Goal: Task Accomplishment & Management: Manage account settings

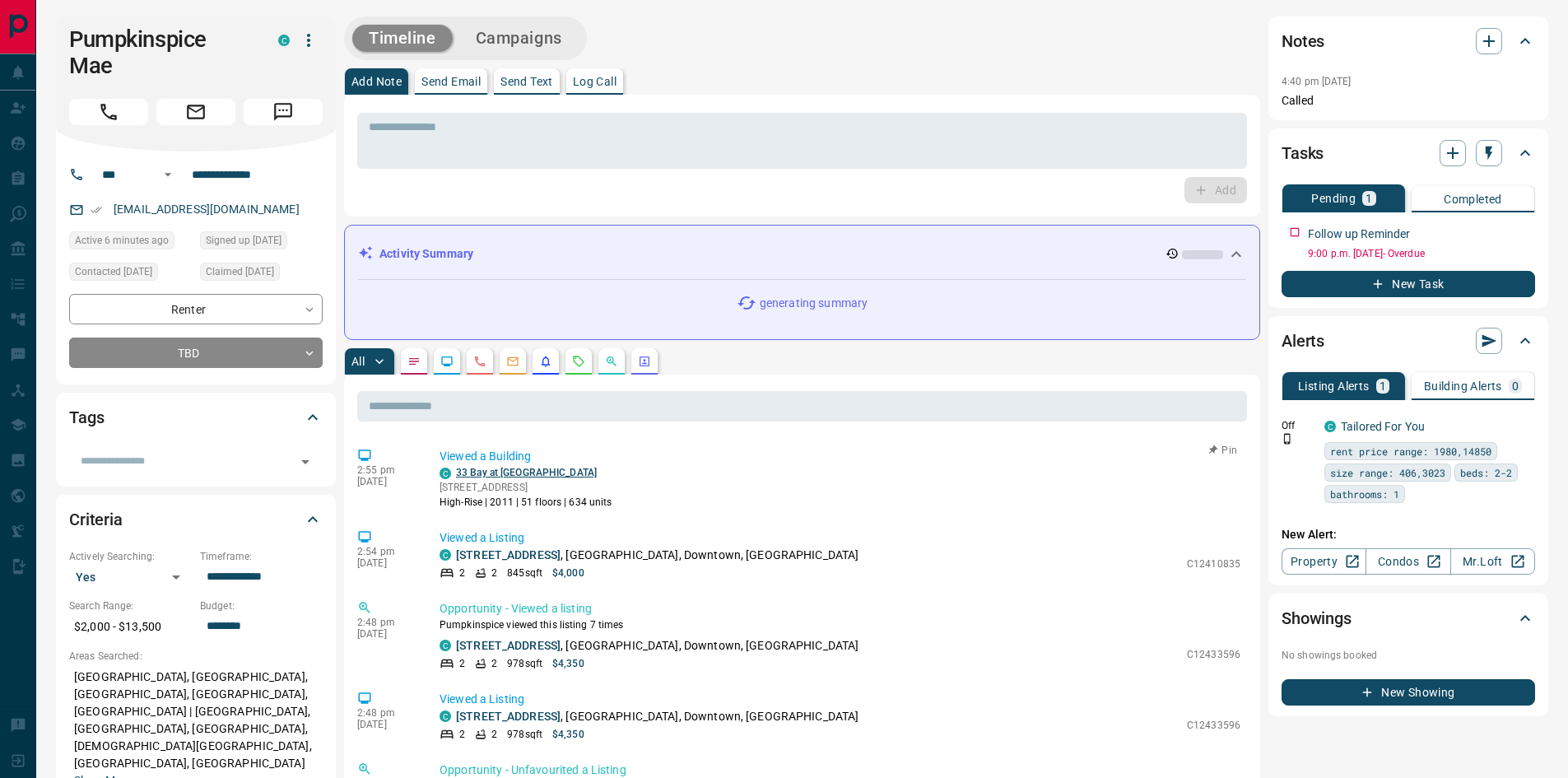
click at [488, 474] on link "33 Bay at [GEOGRAPHIC_DATA]" at bounding box center [526, 472] width 141 height 11
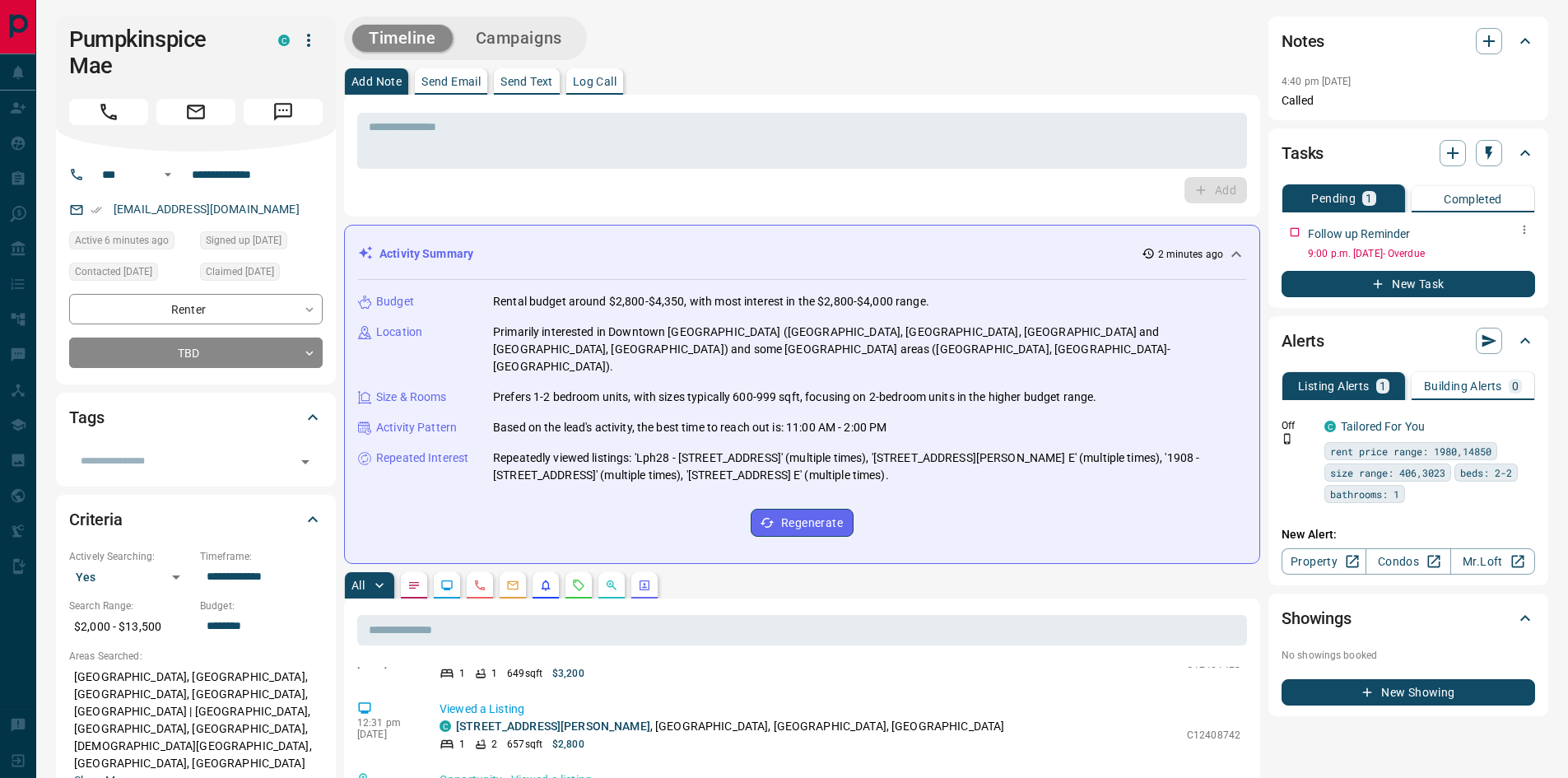
click at [1528, 231] on icon "button" at bounding box center [1524, 229] width 13 height 13
click at [1507, 260] on li "Edit" at bounding box center [1499, 260] width 73 height 25
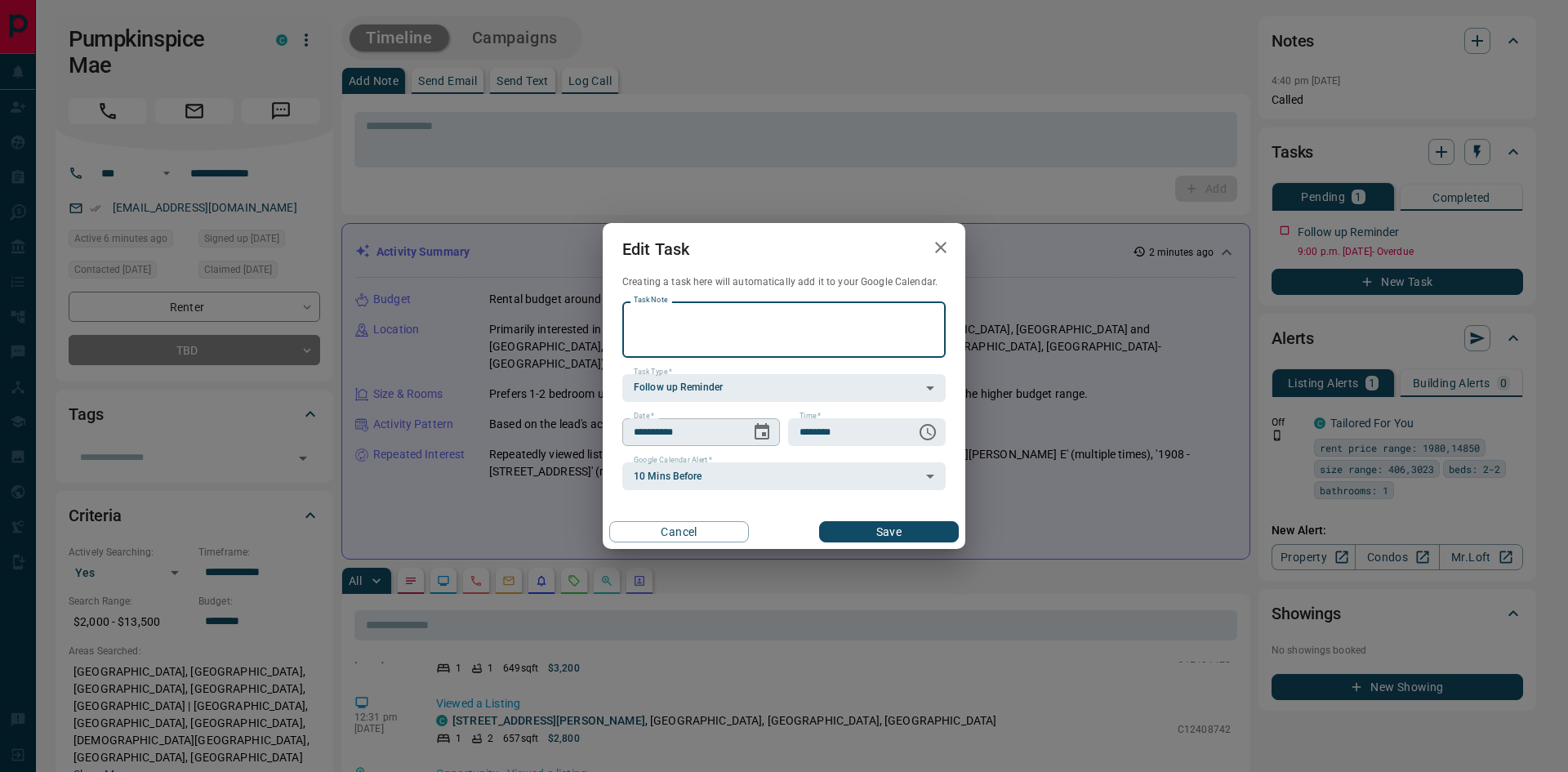
click at [759, 430] on icon "Choose date, selected date is Sep 29, 2025" at bounding box center [762, 431] width 20 height 20
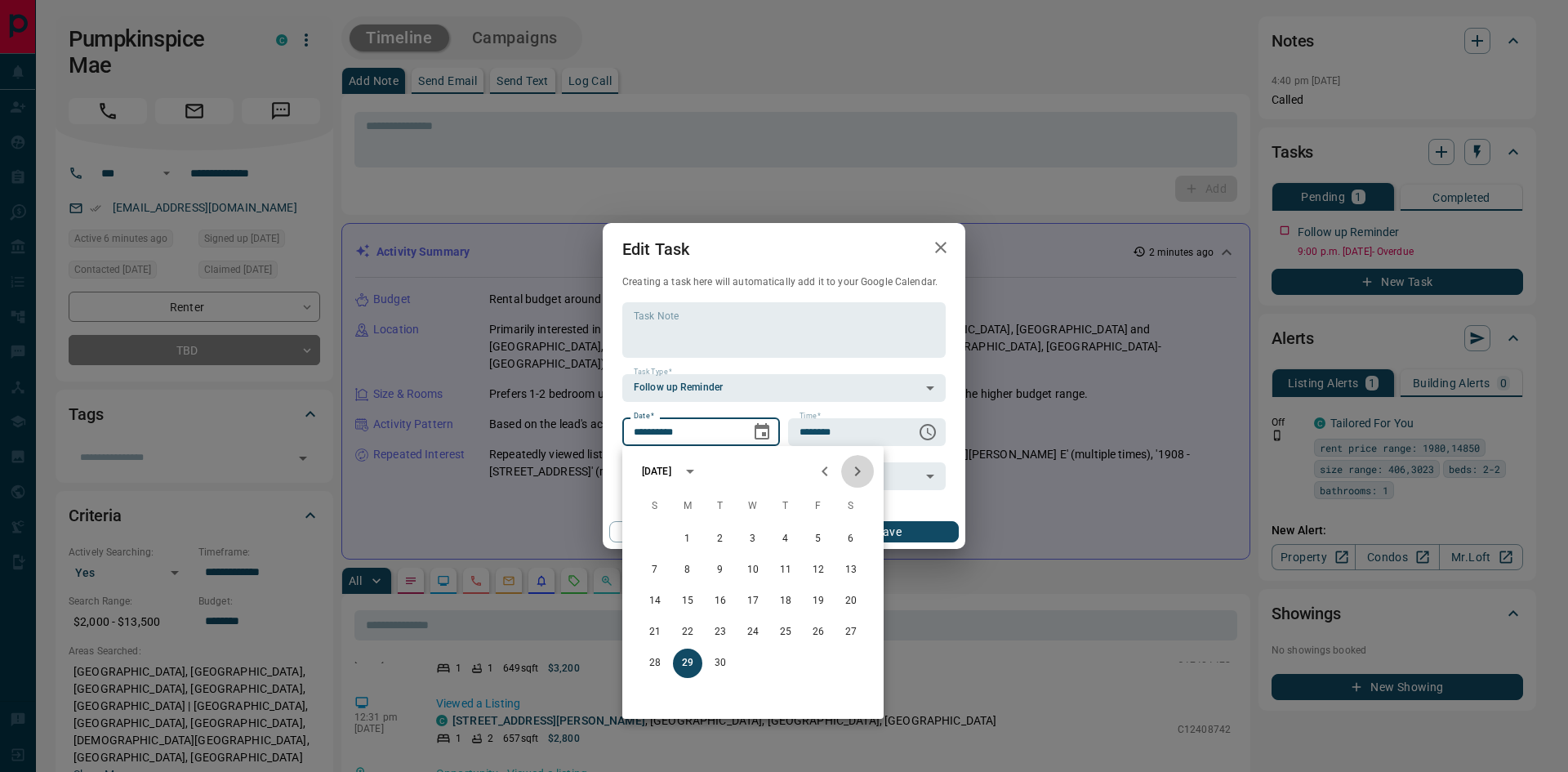
click at [857, 467] on icon "Next month" at bounding box center [858, 471] width 6 height 9
click at [856, 468] on icon "Next month" at bounding box center [857, 471] width 20 height 20
click at [753, 659] on button "26" at bounding box center [753, 663] width 29 height 29
type input "**********"
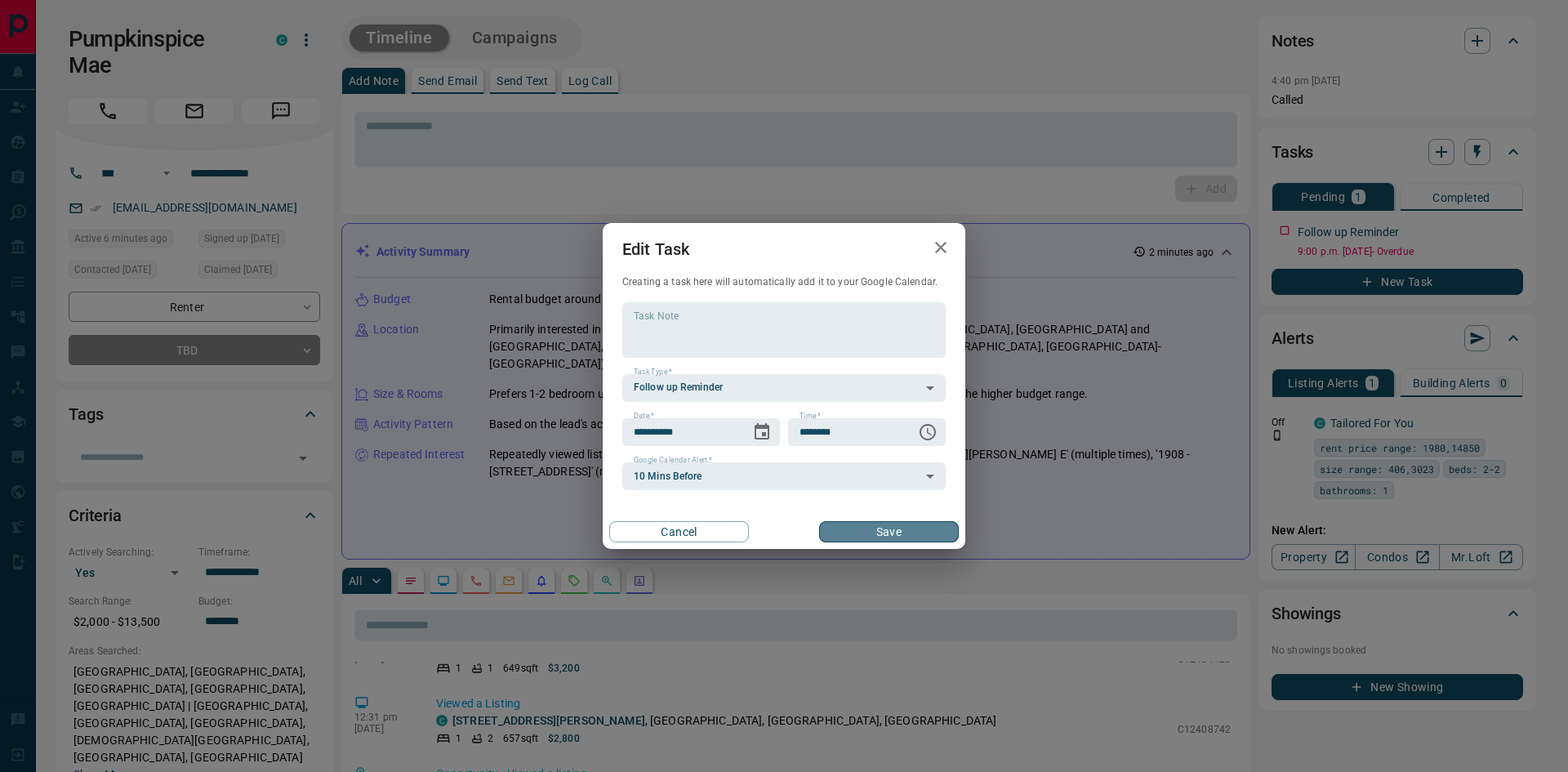
click at [922, 526] on button "Save" at bounding box center [889, 531] width 140 height 21
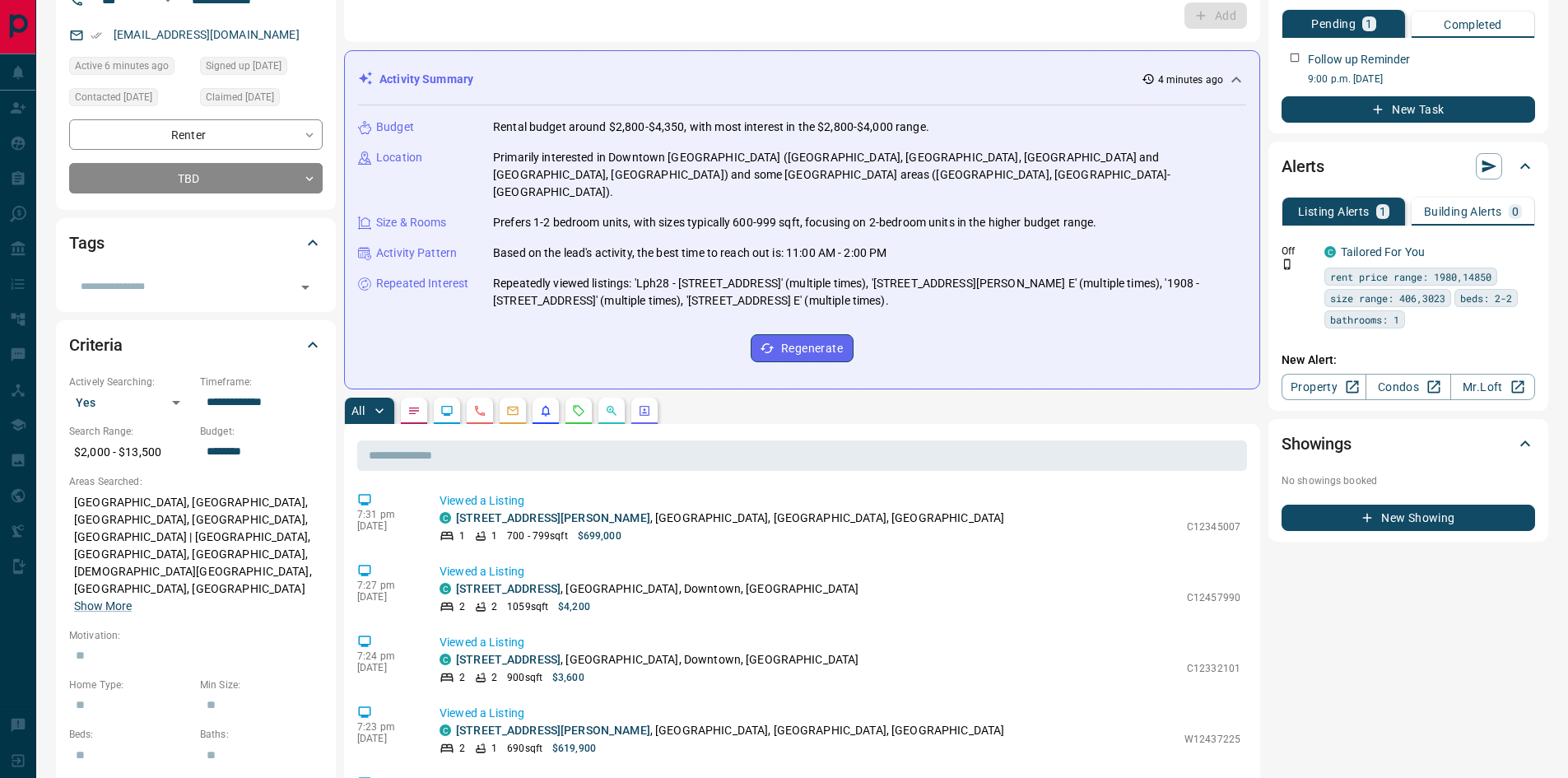
scroll to position [109, 0]
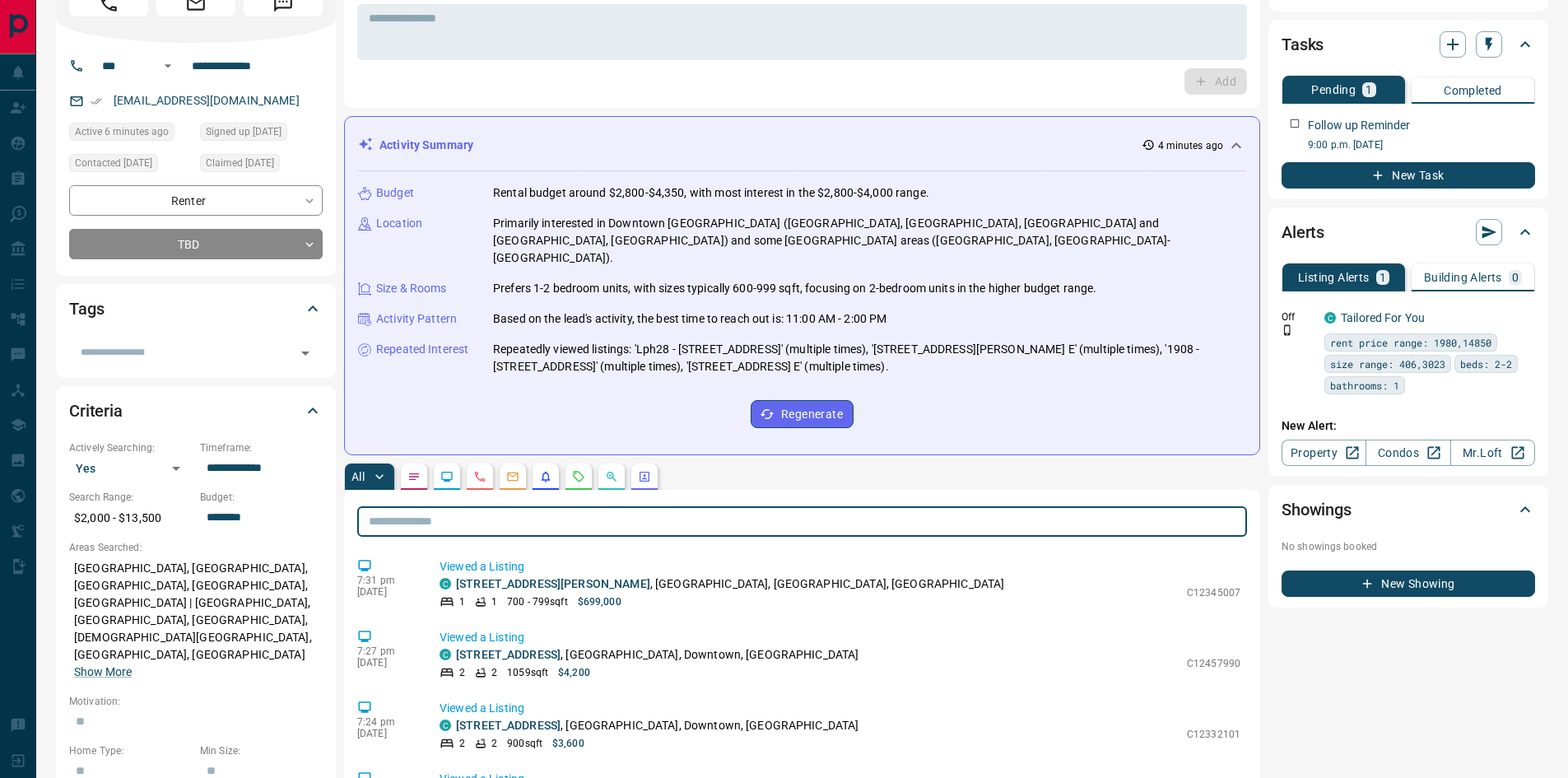
click at [431, 511] on input "text" at bounding box center [802, 520] width 890 height 30
click at [420, 470] on icon "Notes" at bounding box center [413, 476] width 13 height 13
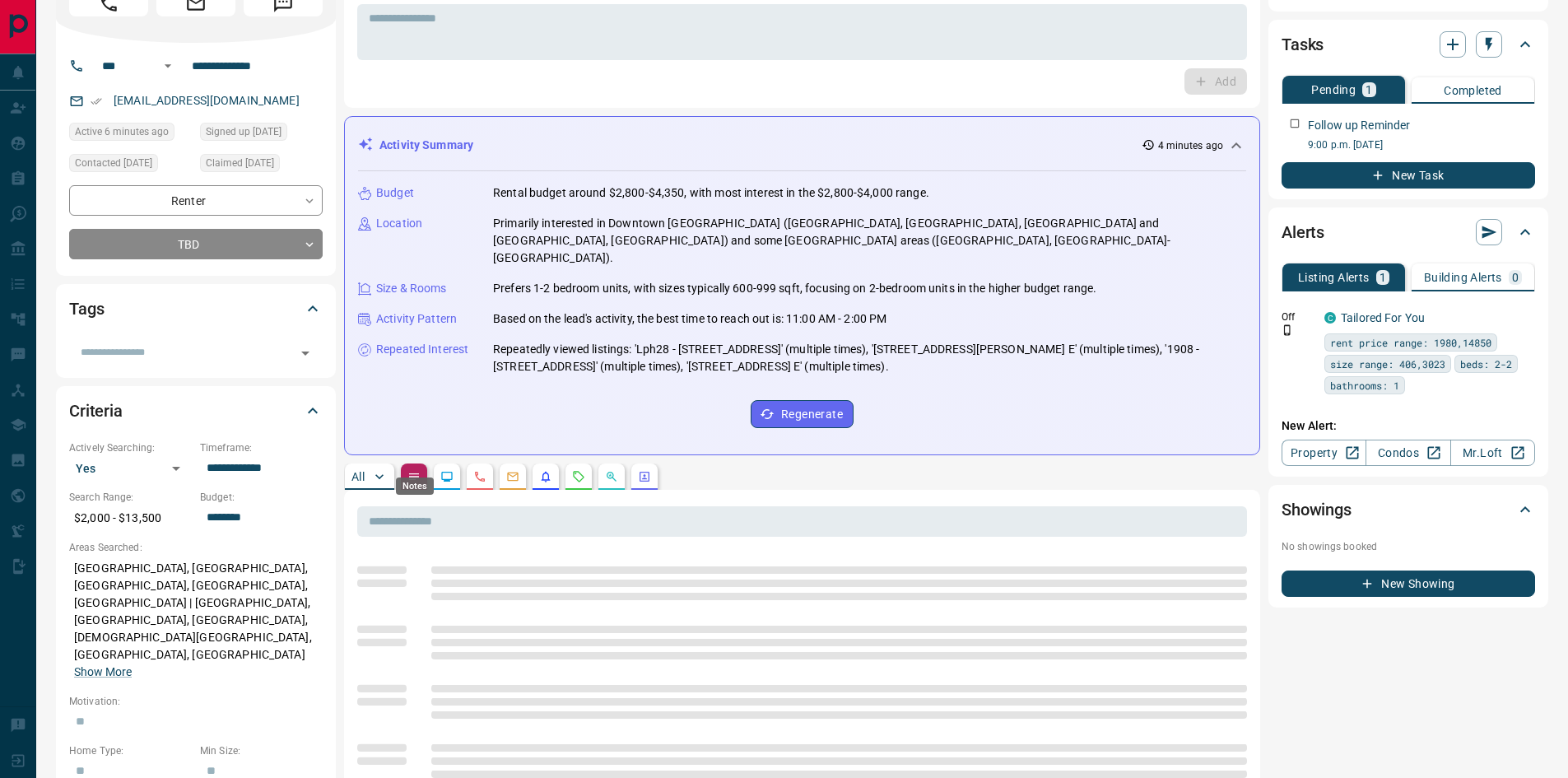
scroll to position [0, 0]
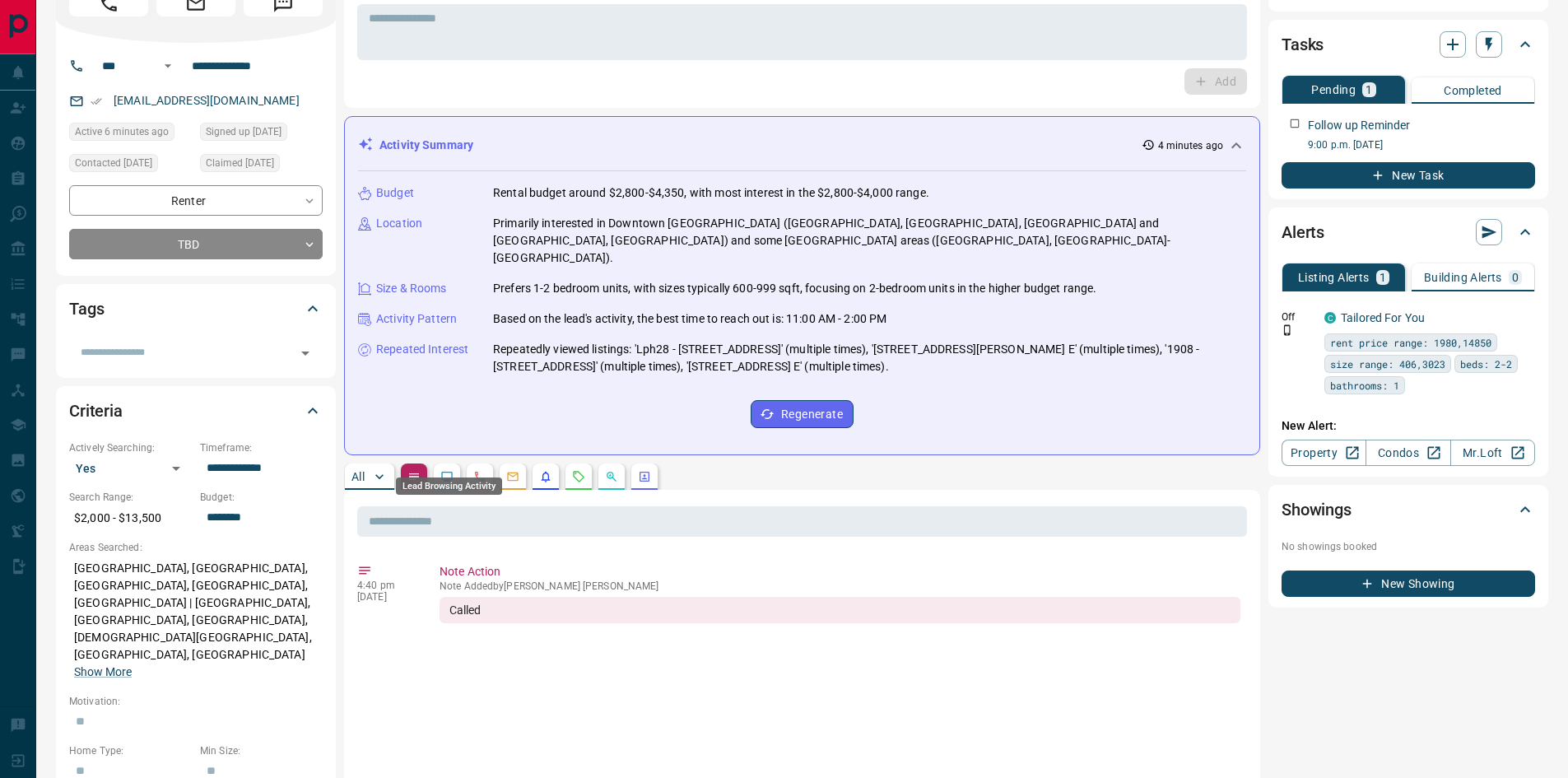
click at [452, 470] on icon "Lead Browsing Activity" at bounding box center [446, 476] width 13 height 13
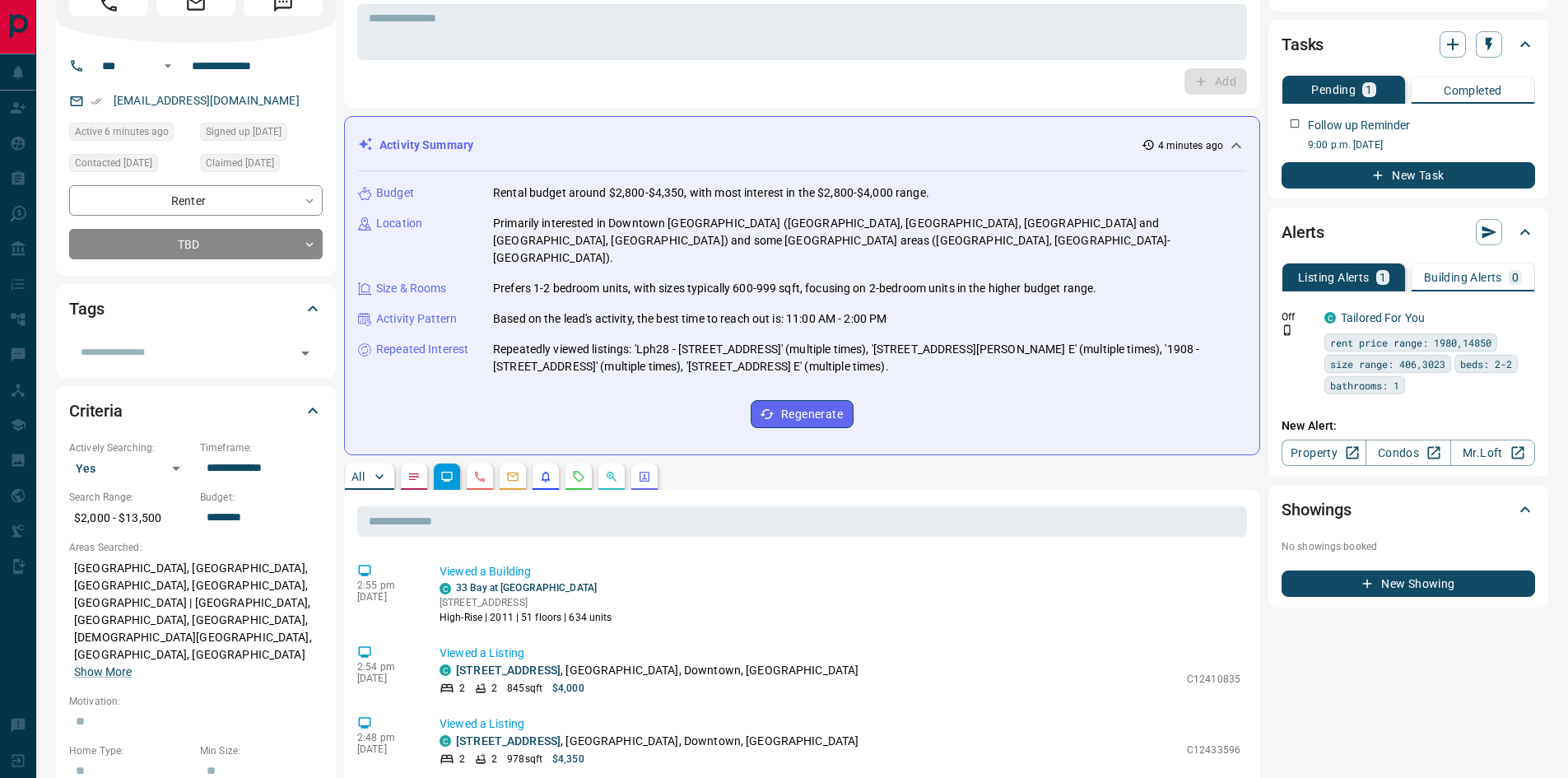
click at [650, 470] on icon "Agent Actions" at bounding box center [644, 476] width 13 height 13
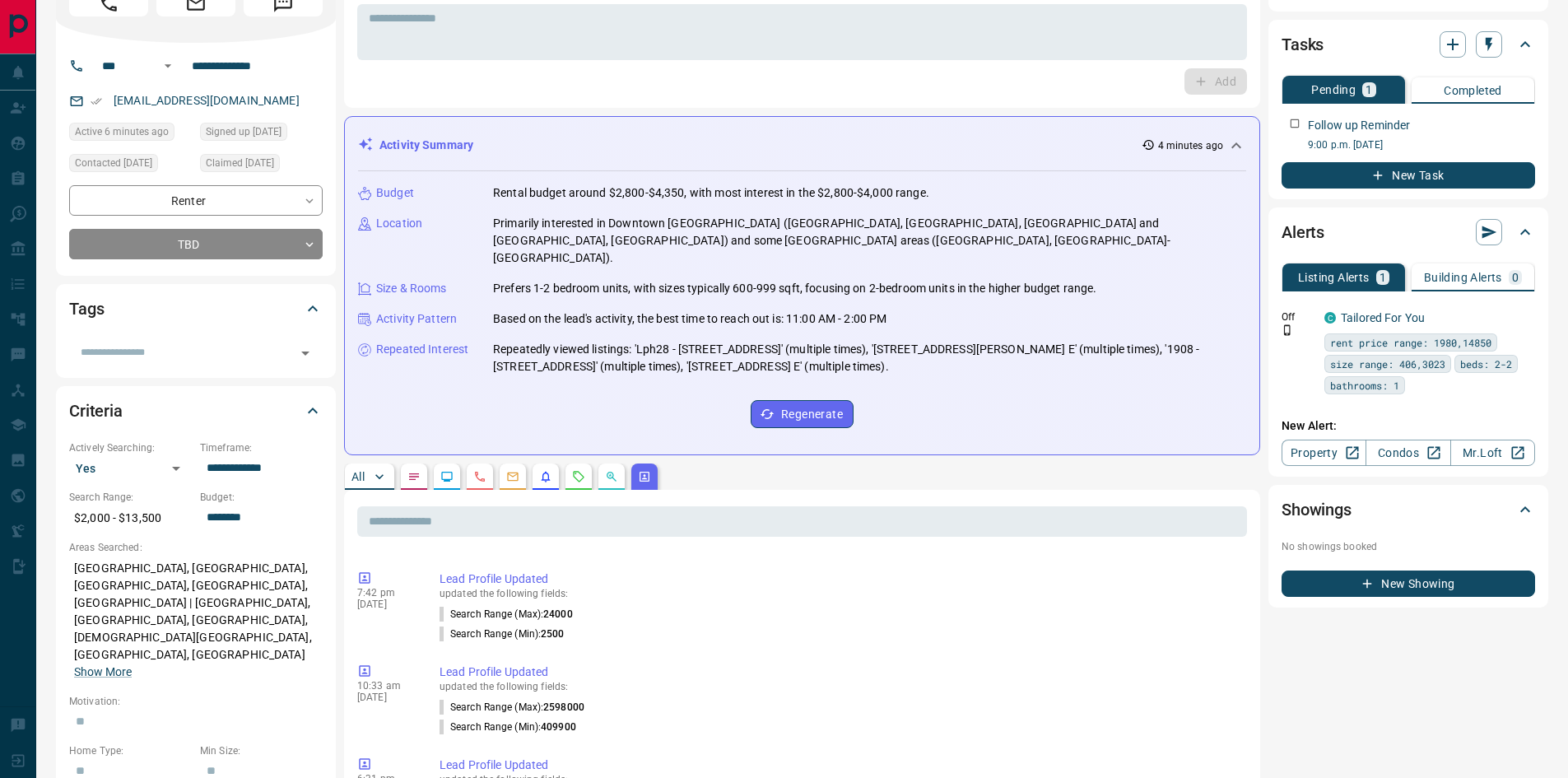
scroll to position [799, 0]
click at [412, 467] on button "button" at bounding box center [414, 476] width 26 height 26
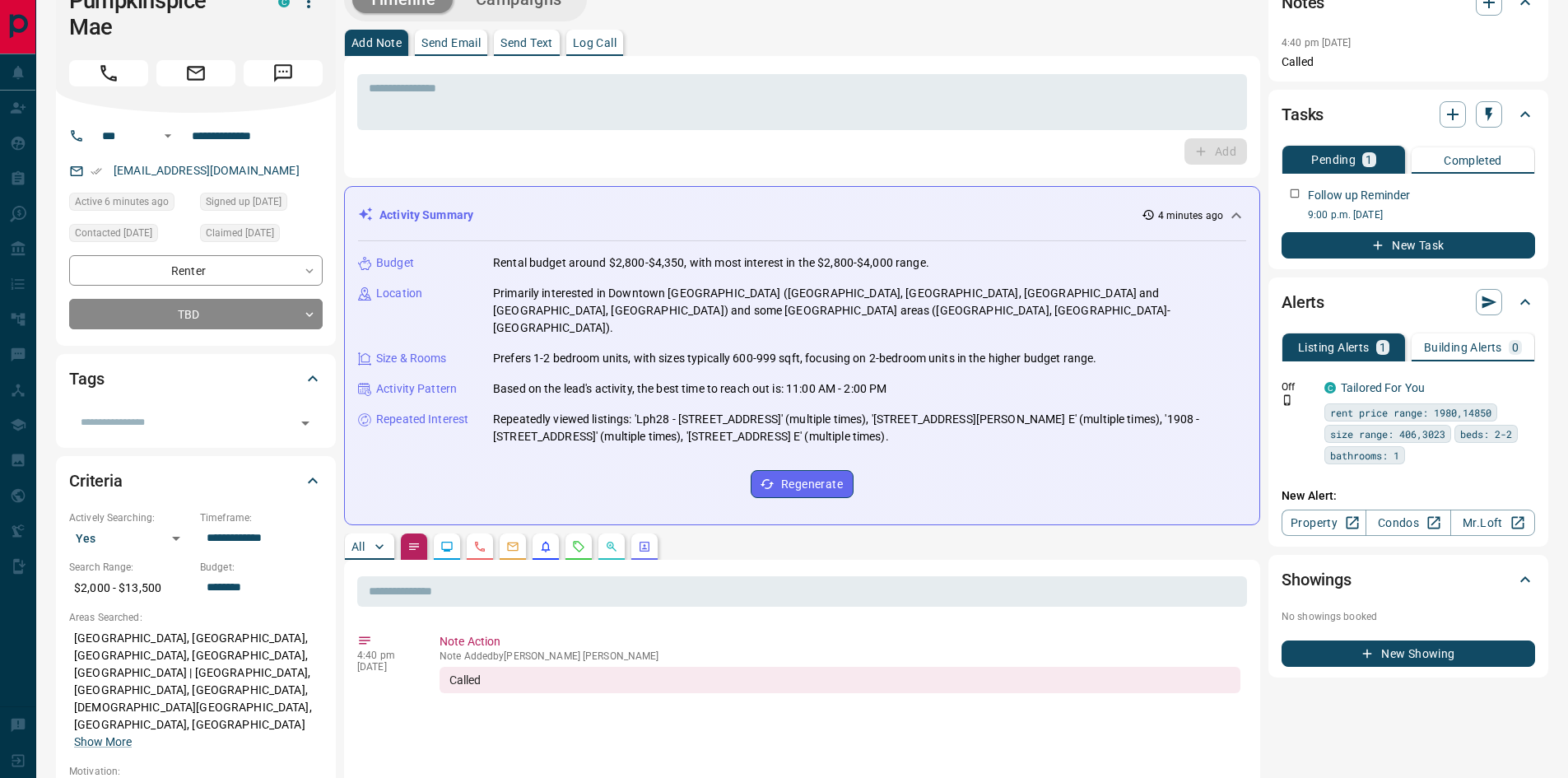
scroll to position [0, 0]
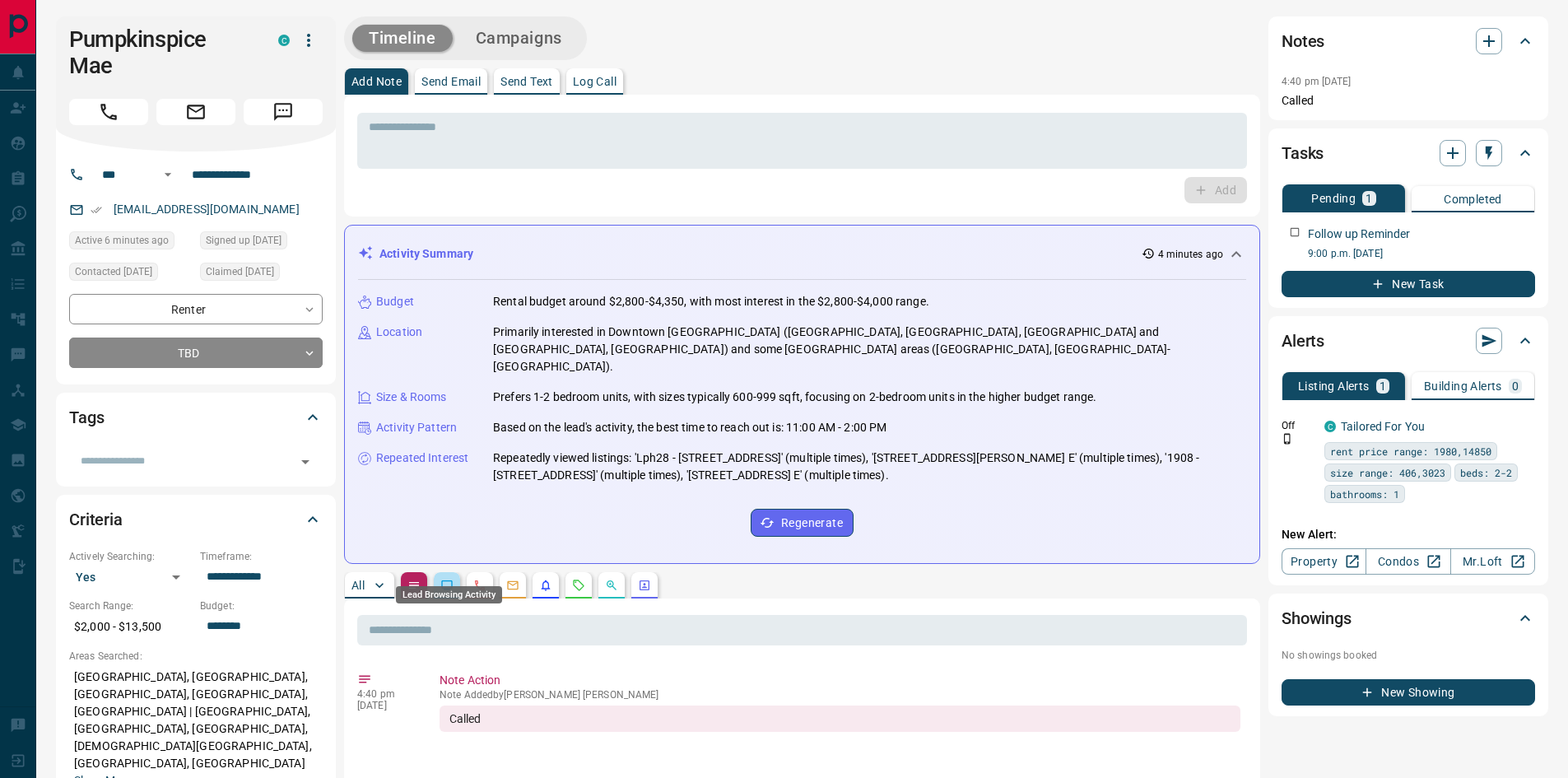
click at [451, 578] on icon "Lead Browsing Activity" at bounding box center [446, 584] width 13 height 13
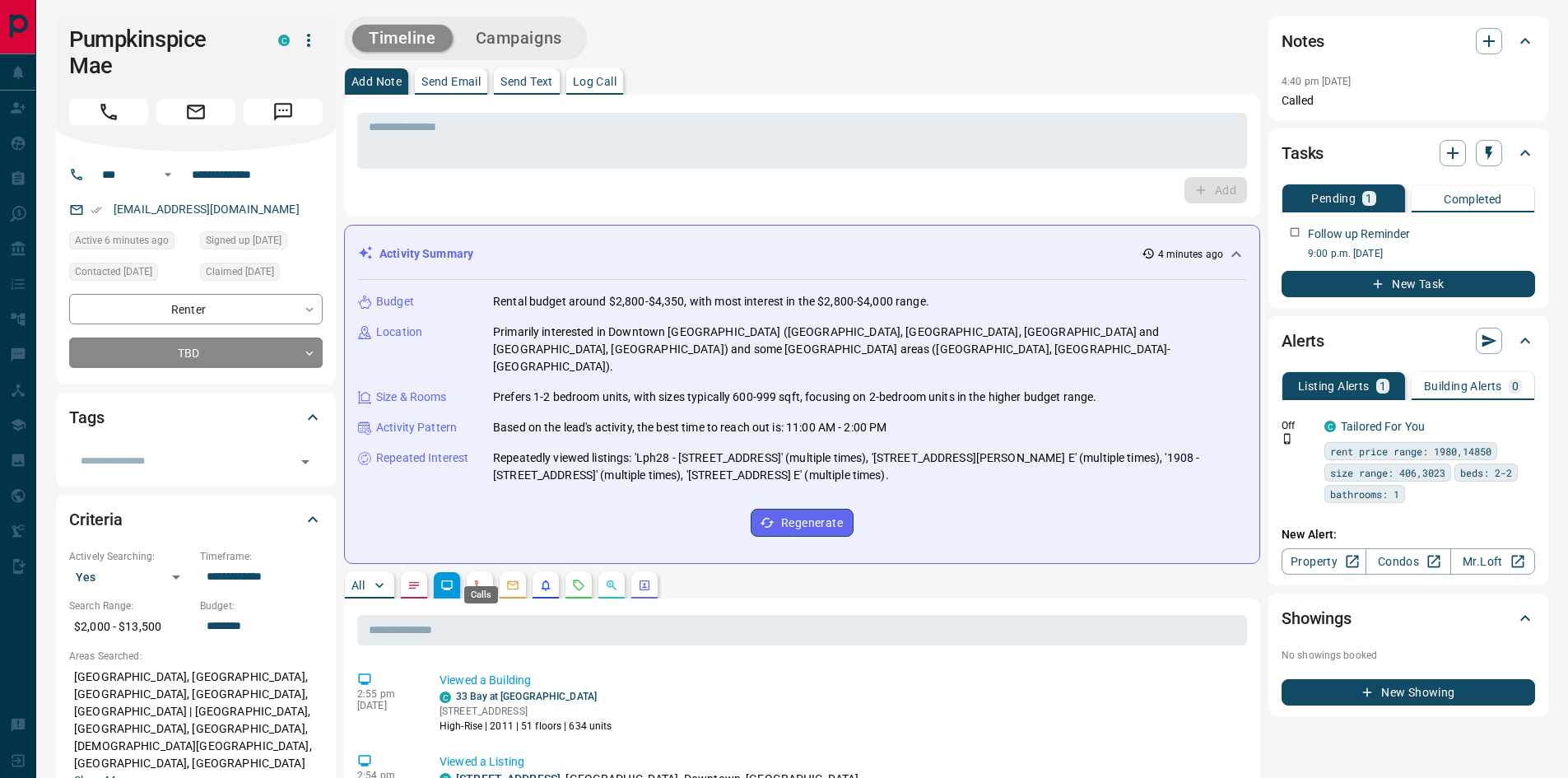
click at [473, 578] on icon "Calls" at bounding box center [479, 584] width 13 height 13
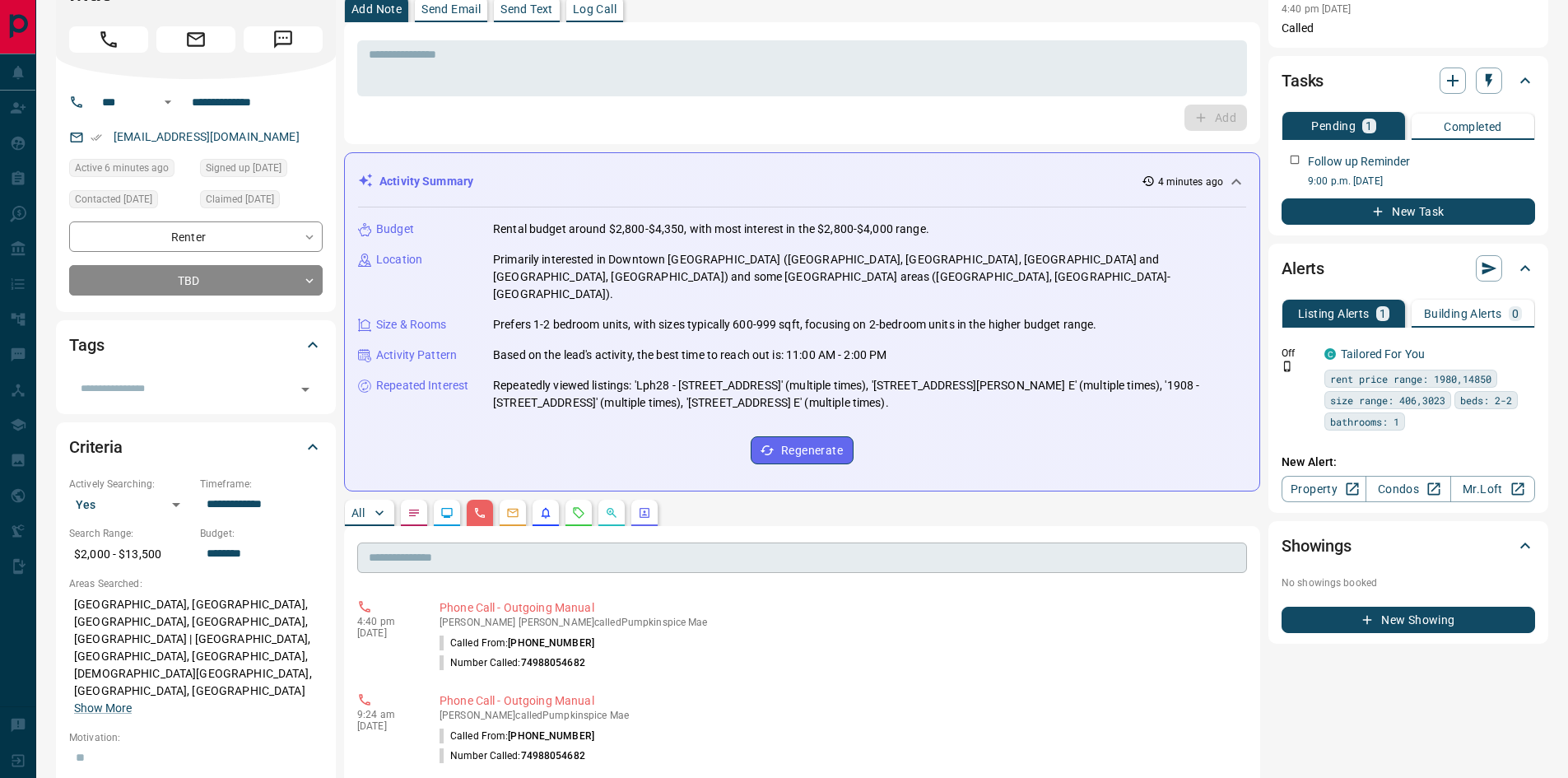
scroll to position [247, 0]
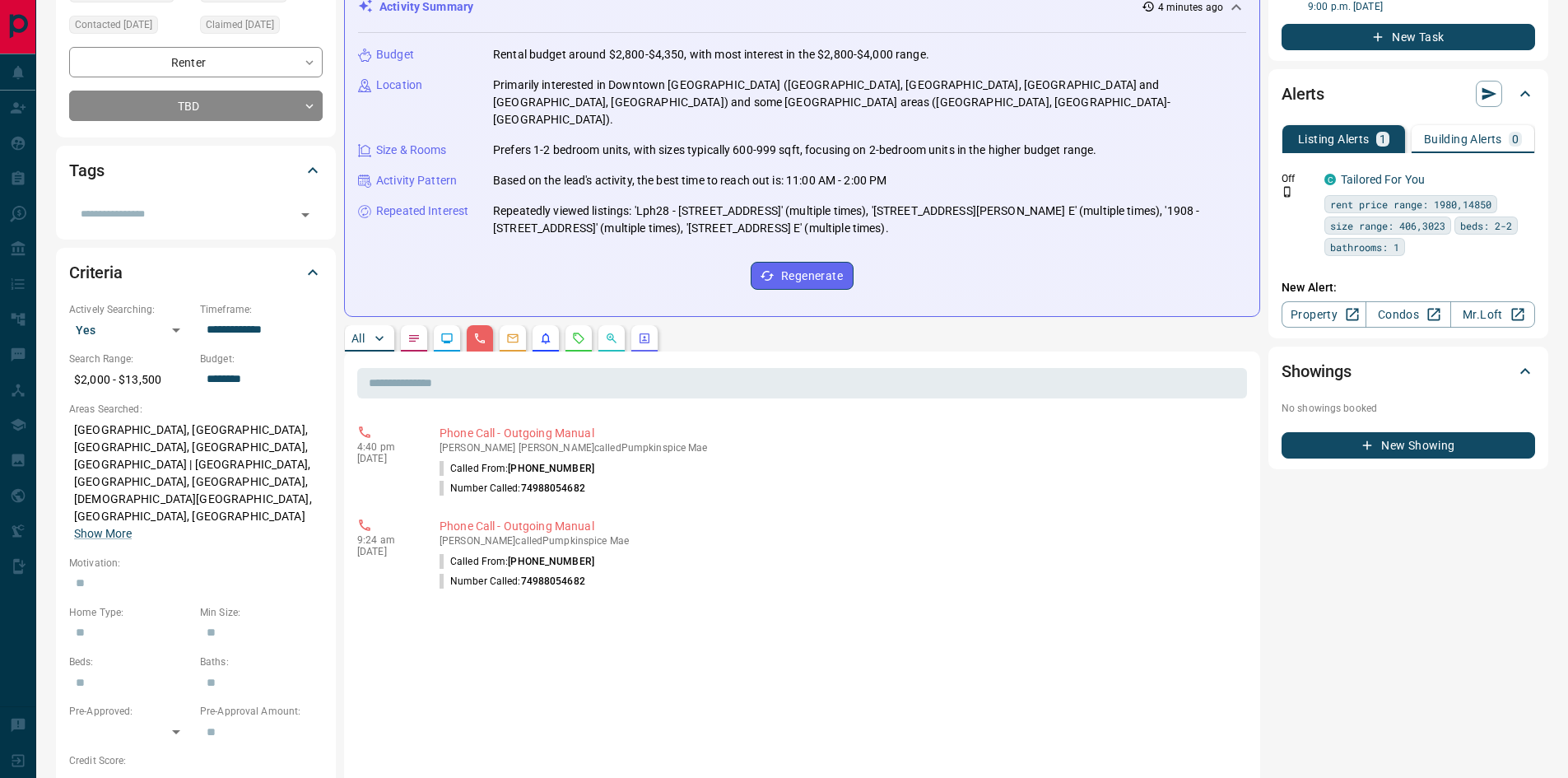
click at [510, 332] on icon "Emails" at bounding box center [512, 338] width 13 height 13
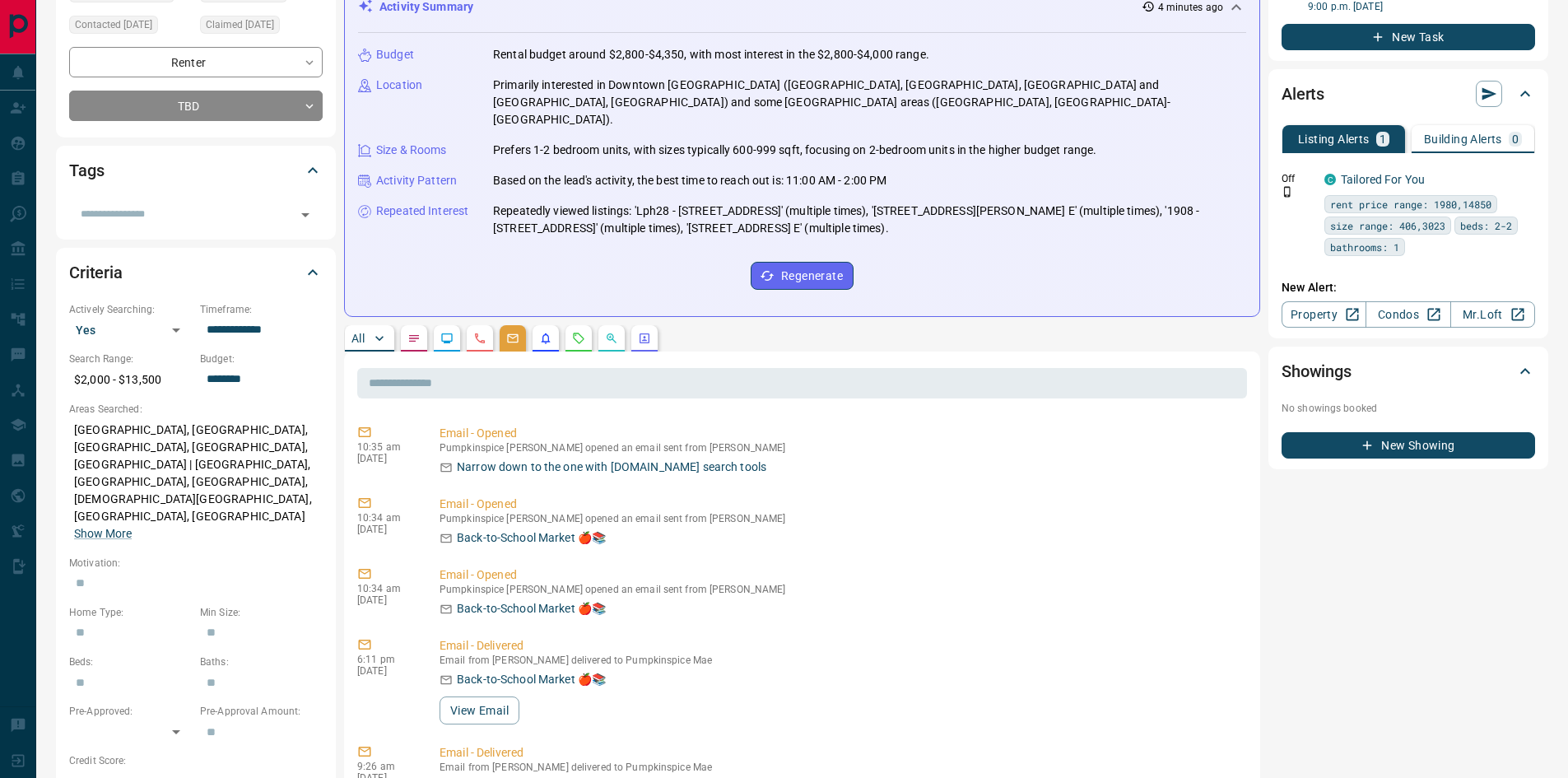
click at [553, 332] on icon "Listing Alerts" at bounding box center [545, 338] width 13 height 13
